Goal: Check status: Check status

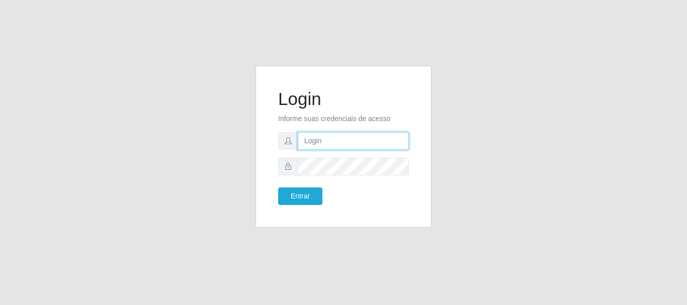
click at [349, 140] on input "text" at bounding box center [353, 141] width 111 height 18
type input "[PERSON_NAME]@[PERSON_NAME]"
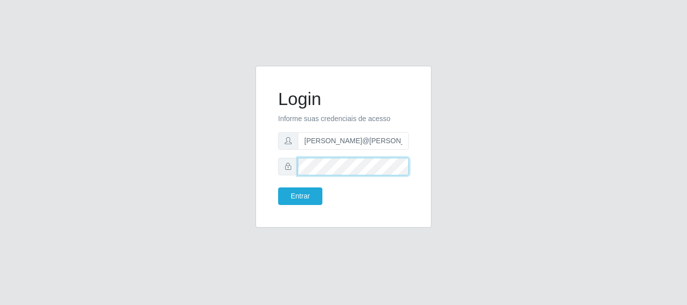
click at [278, 188] on button "Entrar" at bounding box center [300, 197] width 44 height 18
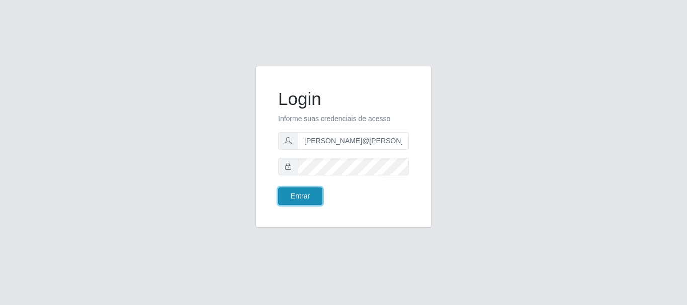
click at [299, 199] on button "Entrar" at bounding box center [300, 197] width 44 height 18
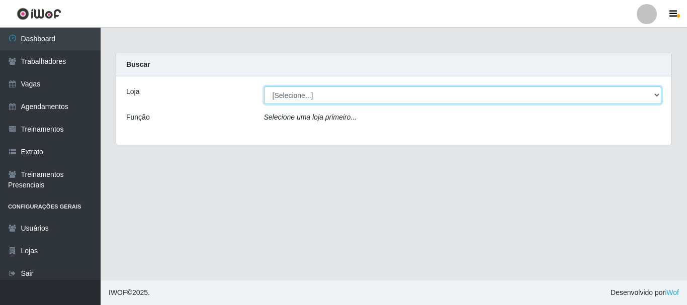
click at [318, 101] on select "[Selecione...] [GEOGRAPHIC_DATA]" at bounding box center [463, 96] width 398 height 18
click at [264, 87] on select "[Selecione...] [GEOGRAPHIC_DATA]" at bounding box center [463, 96] width 398 height 18
click at [330, 103] on select "[Selecione...] [GEOGRAPHIC_DATA]" at bounding box center [463, 96] width 398 height 18
select select "279"
click at [264, 87] on select "[Selecione...] [GEOGRAPHIC_DATA]" at bounding box center [463, 96] width 398 height 18
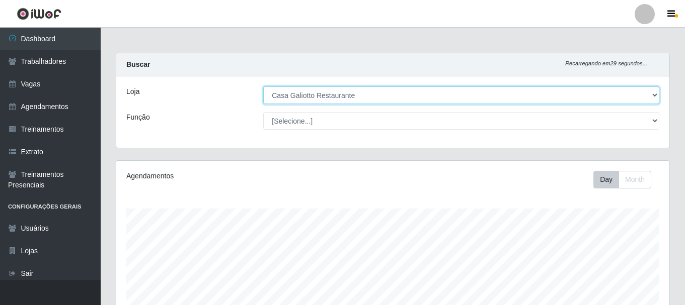
scroll to position [228, 0]
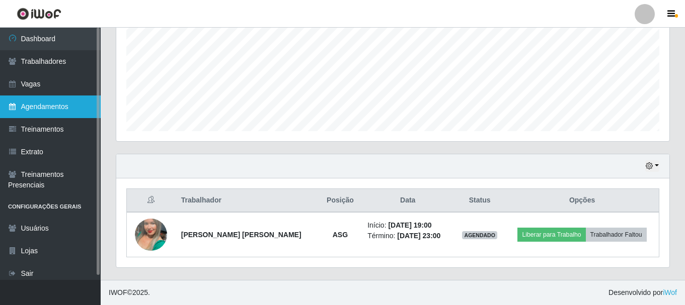
click at [57, 108] on link "Agendamentos" at bounding box center [50, 107] width 101 height 23
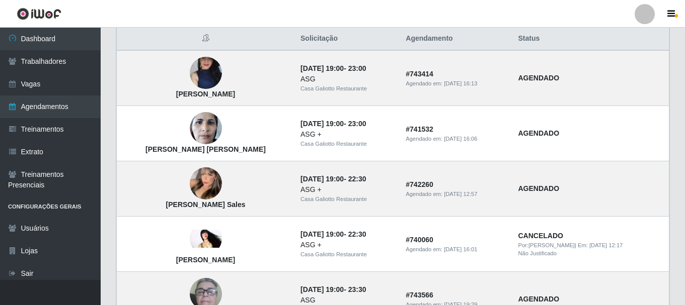
scroll to position [151, 0]
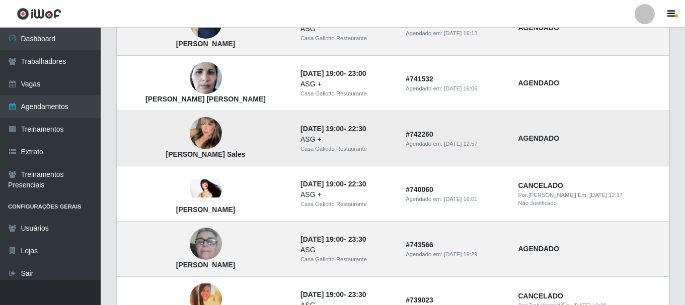
click at [190, 137] on img at bounding box center [206, 133] width 32 height 44
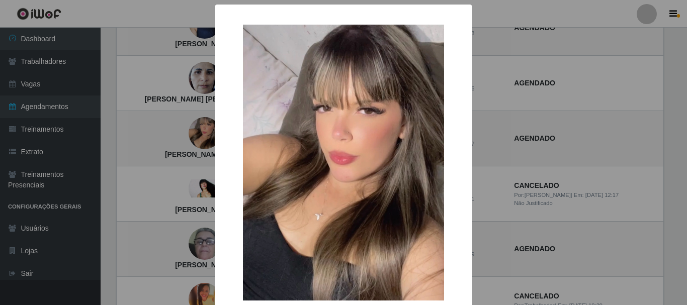
click at [169, 112] on div "× Polyana Vilarim Sales OK Cancel" at bounding box center [343, 152] width 687 height 305
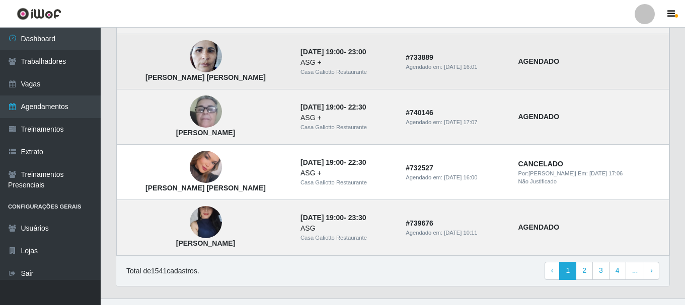
scroll to position [745, 0]
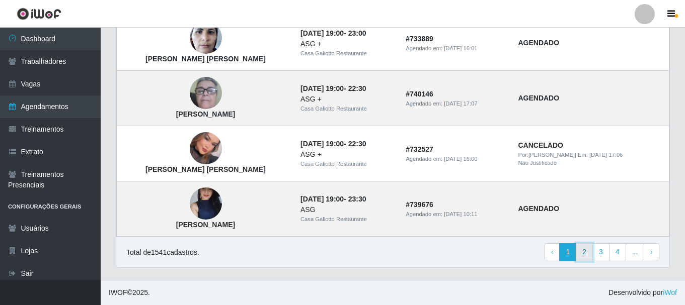
click at [587, 250] on link "2" at bounding box center [583, 252] width 17 height 18
